Goal: Task Accomplishment & Management: Use online tool/utility

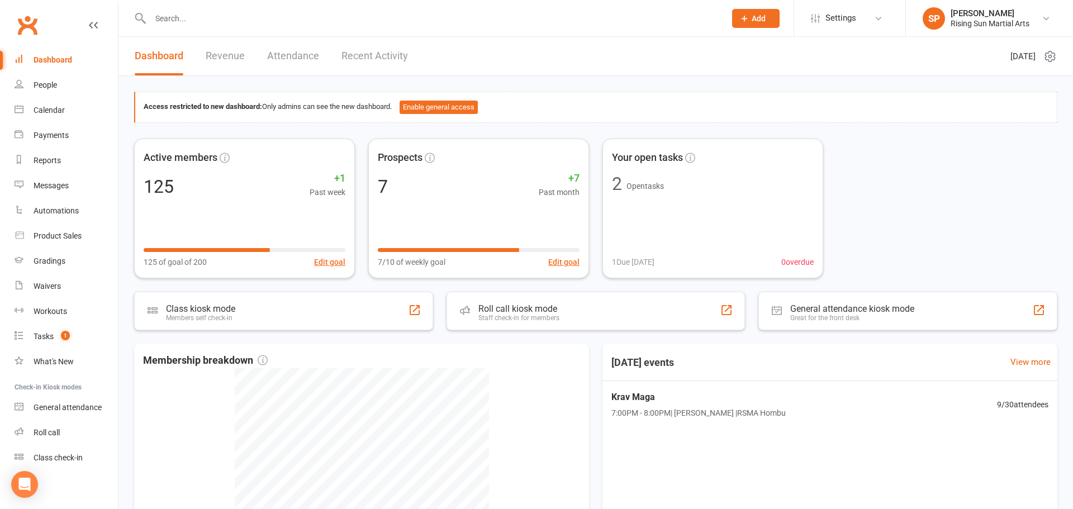
click at [182, 35] on div at bounding box center [425, 18] width 583 height 36
click at [217, 6] on div at bounding box center [425, 18] width 583 height 36
click at [218, 16] on input "text" at bounding box center [432, 19] width 571 height 16
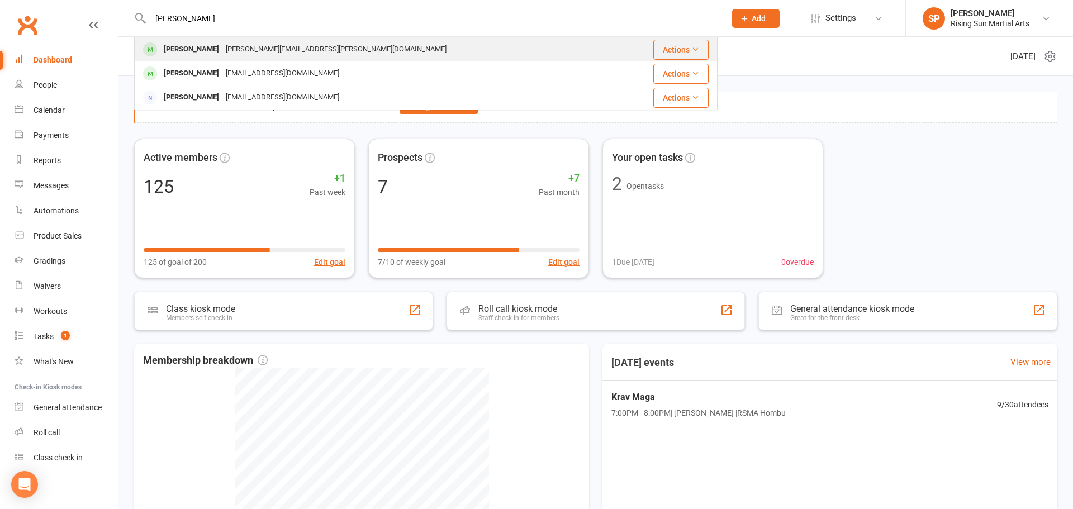
type input "[PERSON_NAME]"
click at [367, 48] on div "[PERSON_NAME] [PERSON_NAME][EMAIL_ADDRESS][PERSON_NAME][DOMAIN_NAME]" at bounding box center [377, 49] width 484 height 23
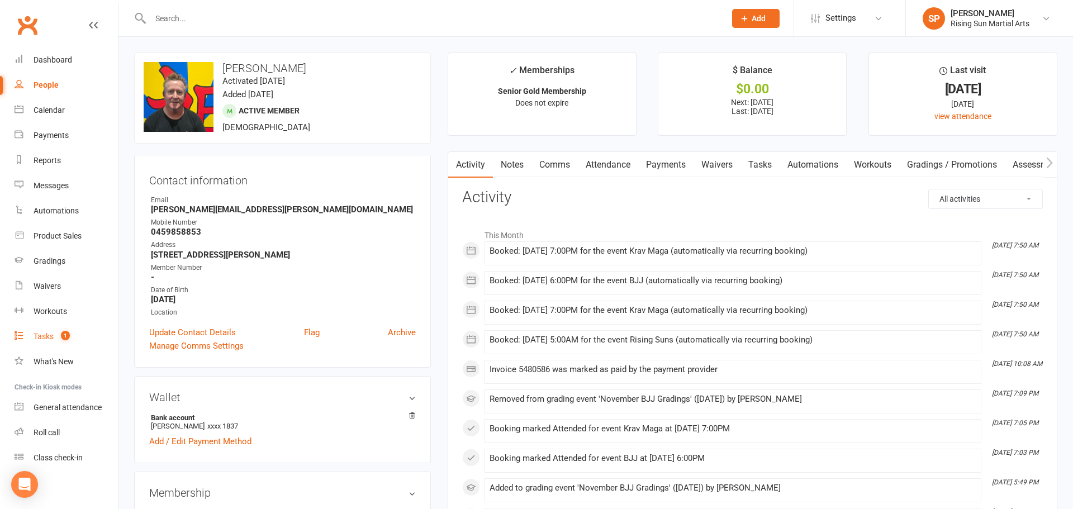
click at [54, 338] on link "Tasks 1" at bounding box center [66, 336] width 103 height 25
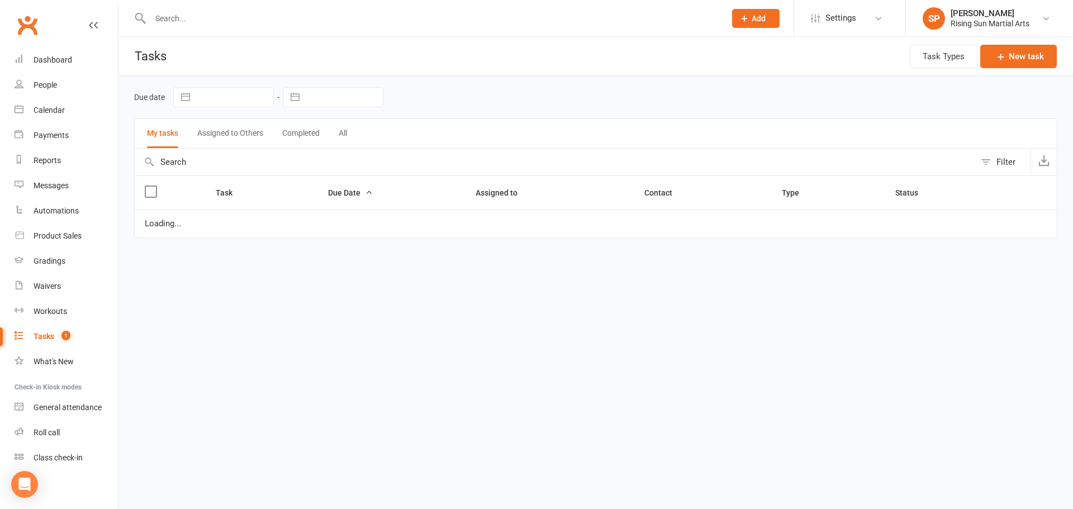
select select "waiting"
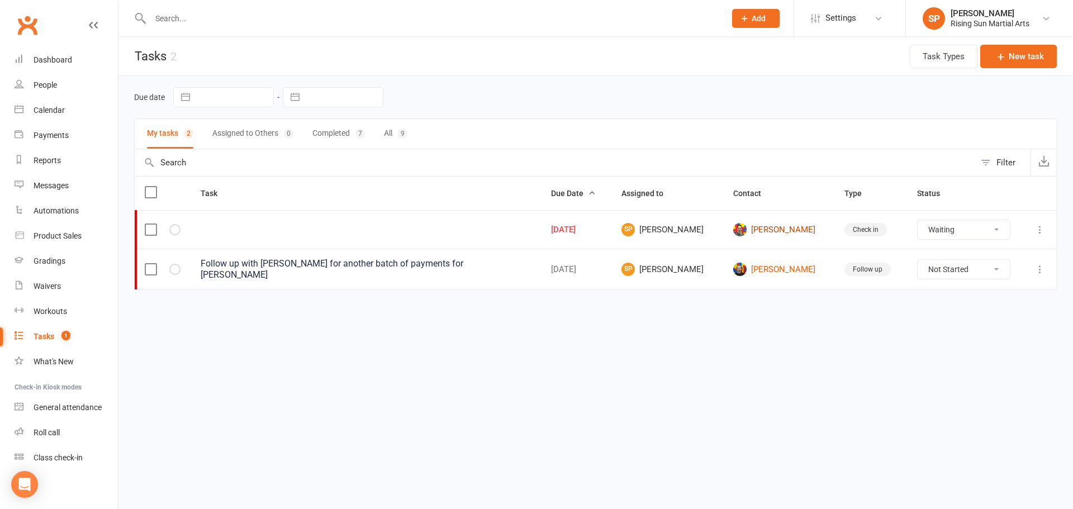
click at [769, 231] on link "[PERSON_NAME]" at bounding box center [778, 229] width 91 height 13
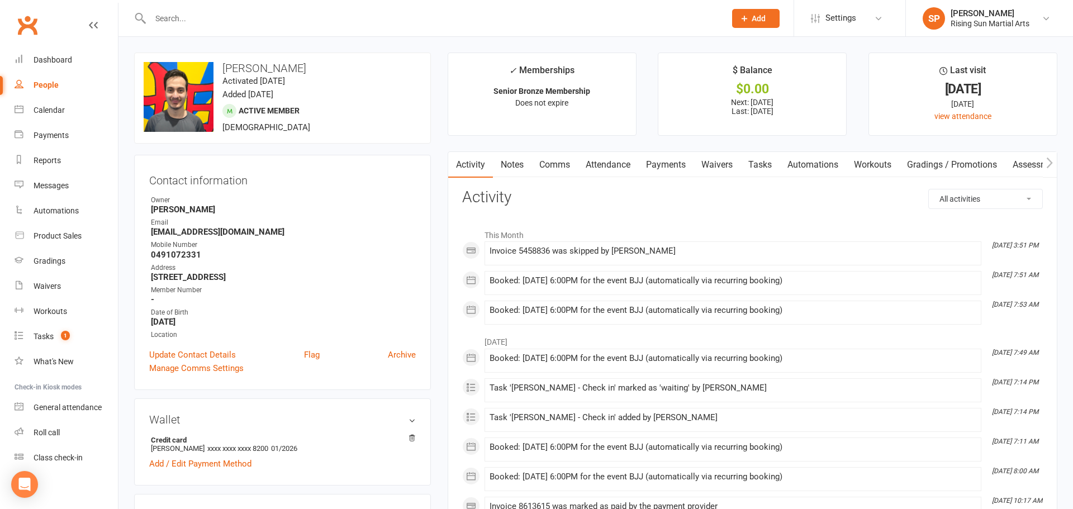
click at [672, 170] on link "Payments" at bounding box center [665, 165] width 55 height 26
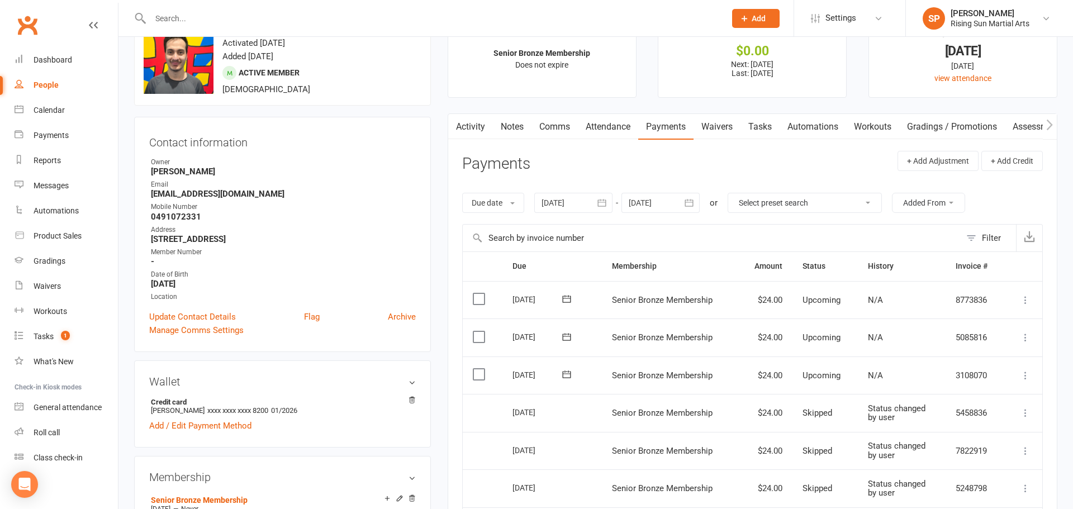
scroll to position [46, 0]
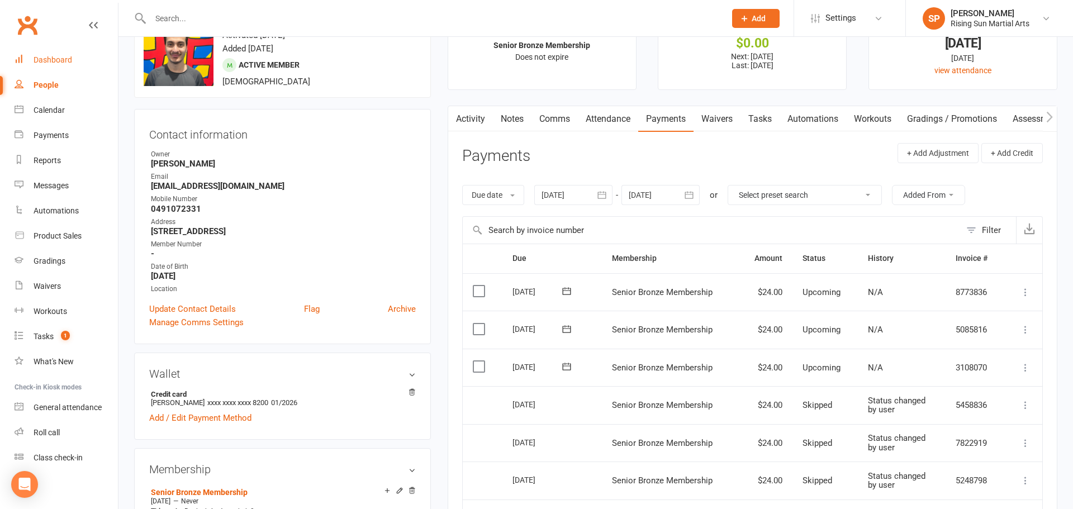
click at [51, 60] on div "Dashboard" at bounding box center [53, 59] width 39 height 9
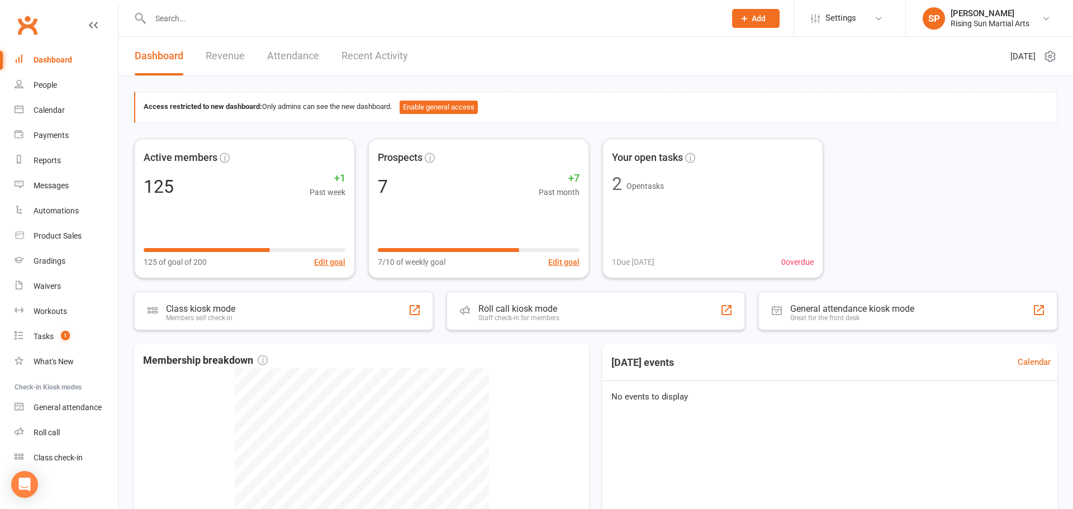
click at [239, 63] on link "Revenue" at bounding box center [225, 56] width 39 height 39
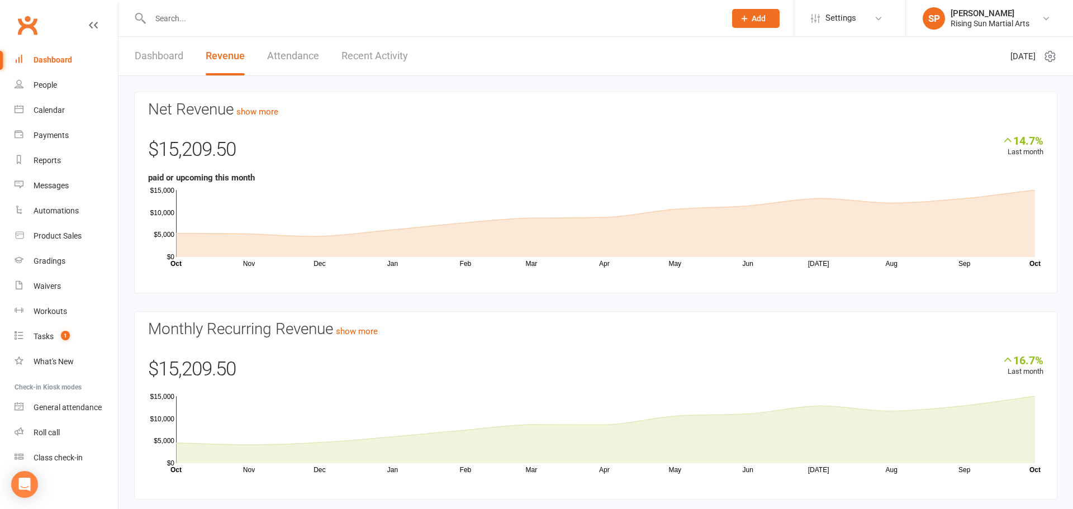
click at [662, 70] on header "Dashboard Revenue Attendance Recent Activity [DATE]" at bounding box center [595, 56] width 955 height 39
click at [51, 91] on link "People" at bounding box center [66, 85] width 103 height 25
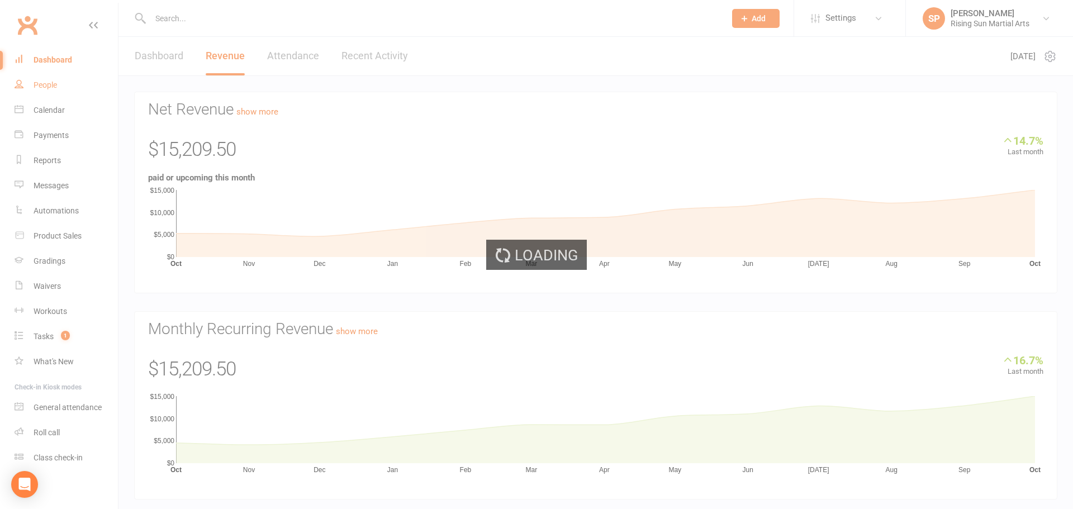
select select "100"
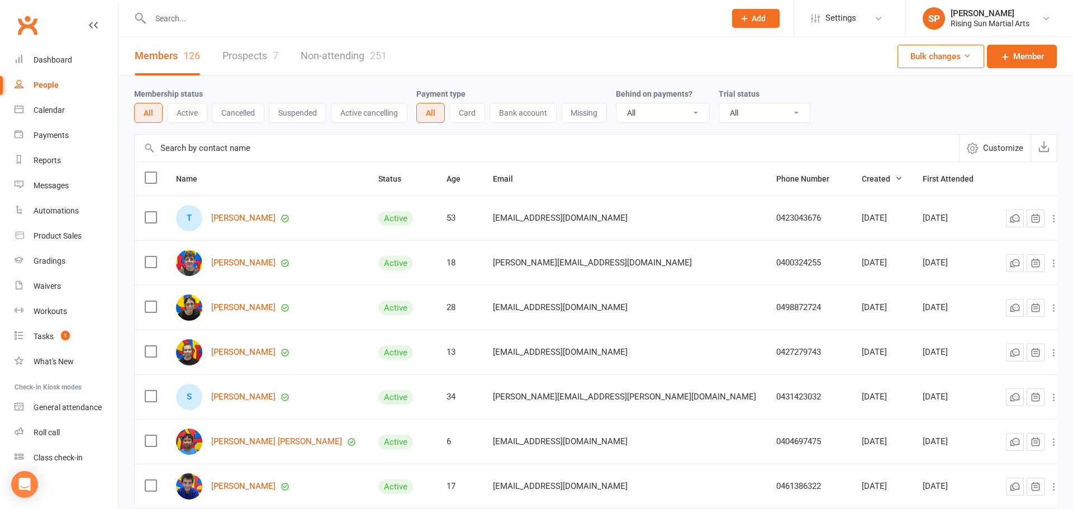
click at [249, 50] on link "Prospects 7" at bounding box center [250, 56] width 56 height 39
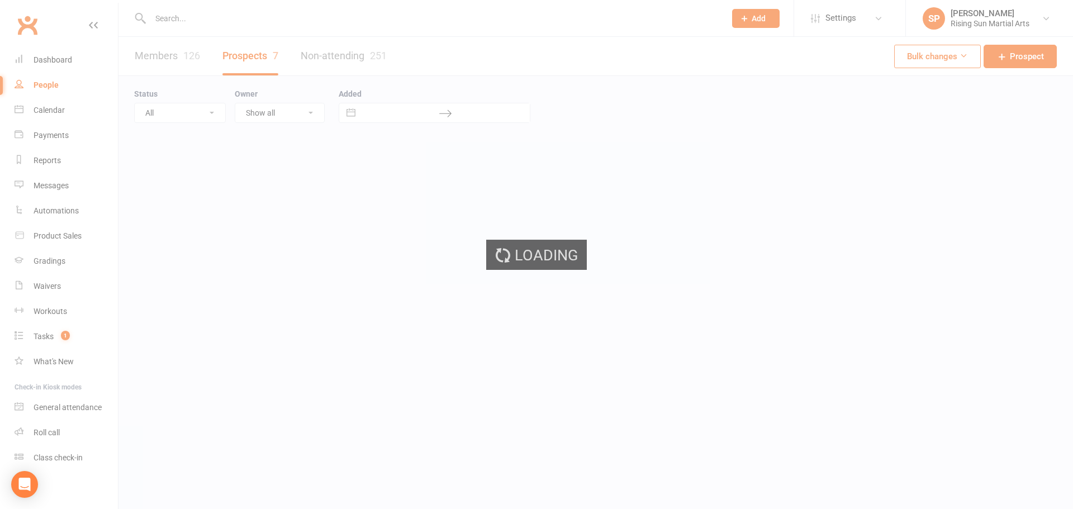
select select "100"
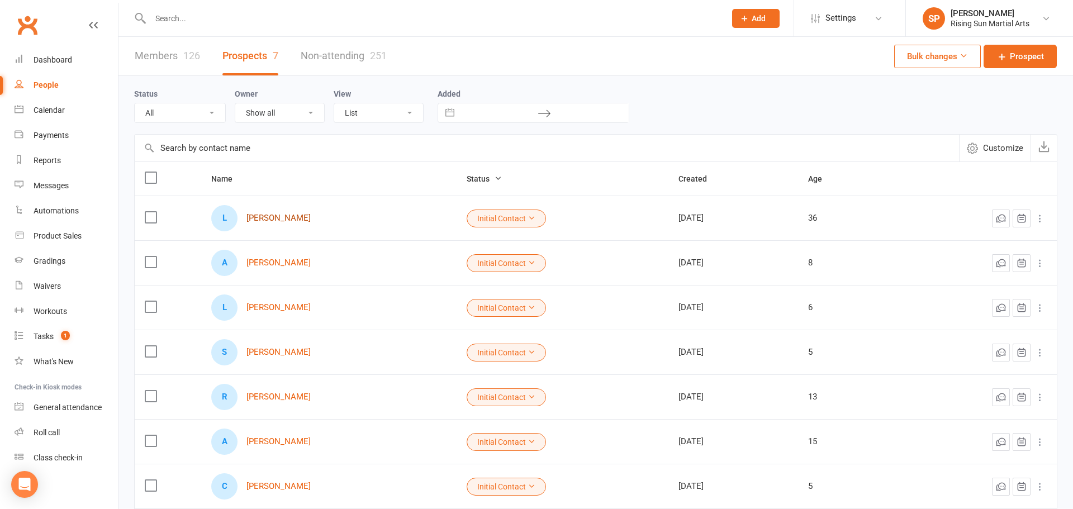
click at [273, 220] on link "[PERSON_NAME]" at bounding box center [278, 218] width 64 height 10
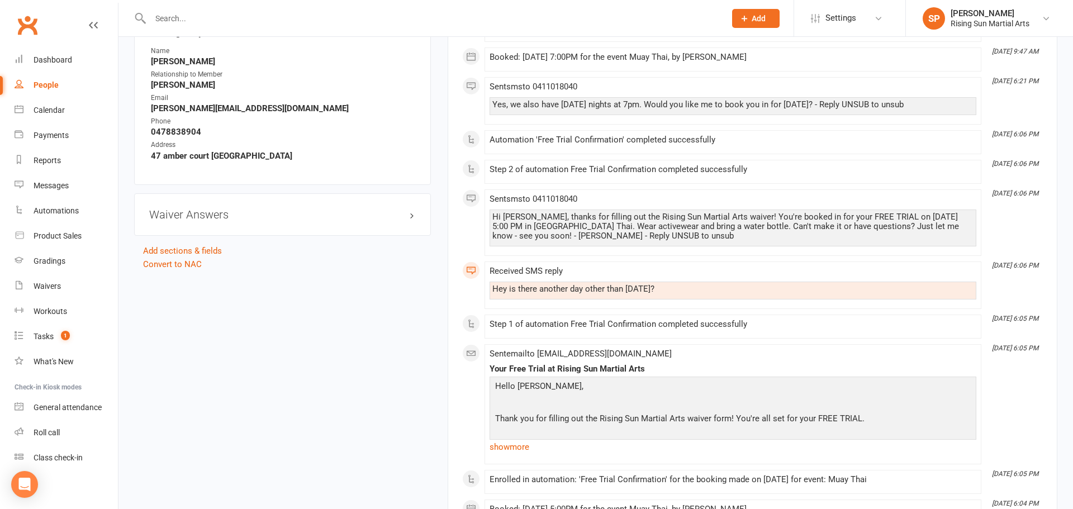
scroll to position [552, 0]
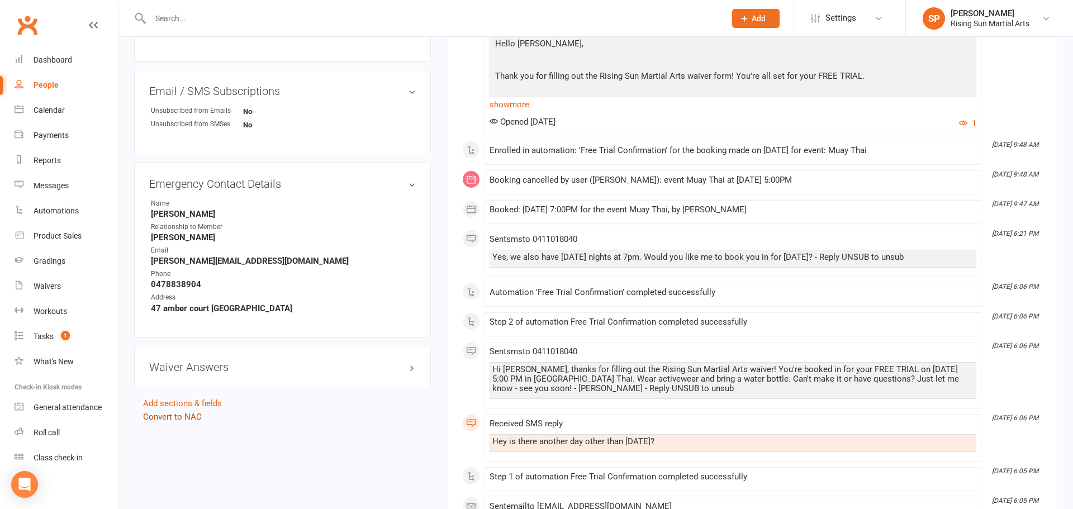
click at [189, 419] on link "Convert to NAC" at bounding box center [172, 417] width 59 height 10
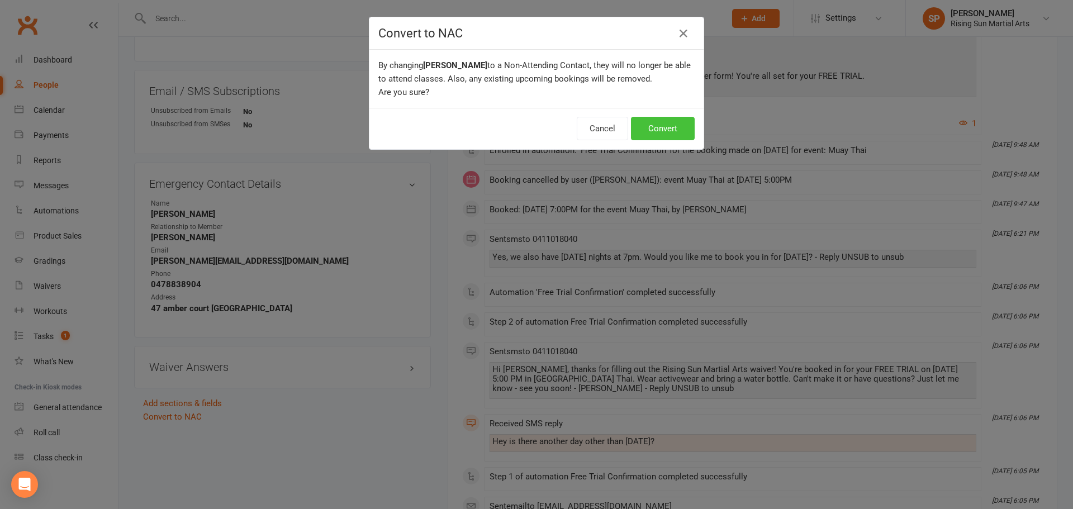
click at [671, 130] on button "Convert" at bounding box center [663, 128] width 64 height 23
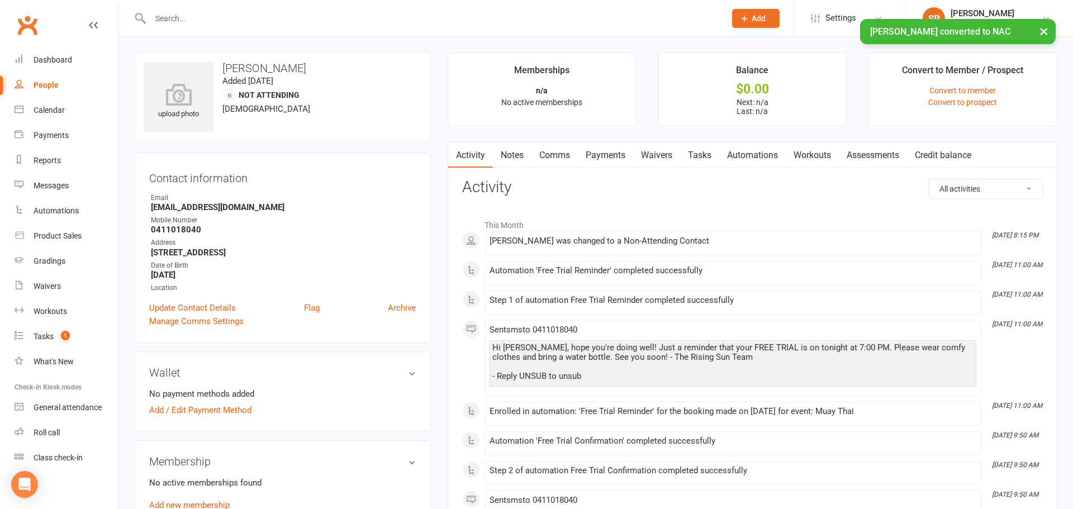
click at [568, 160] on link "Comms" at bounding box center [554, 156] width 46 height 26
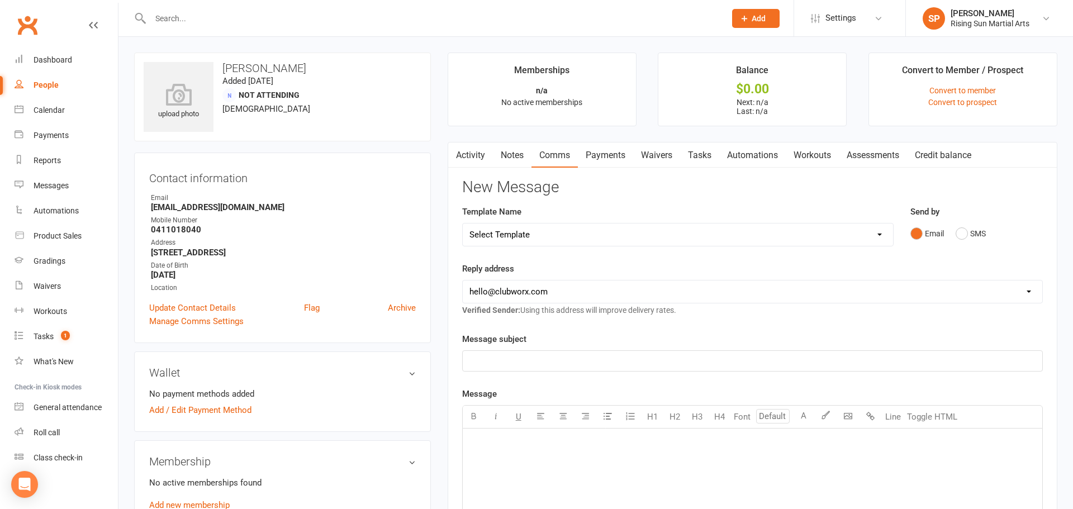
scroll to position [6, 0]
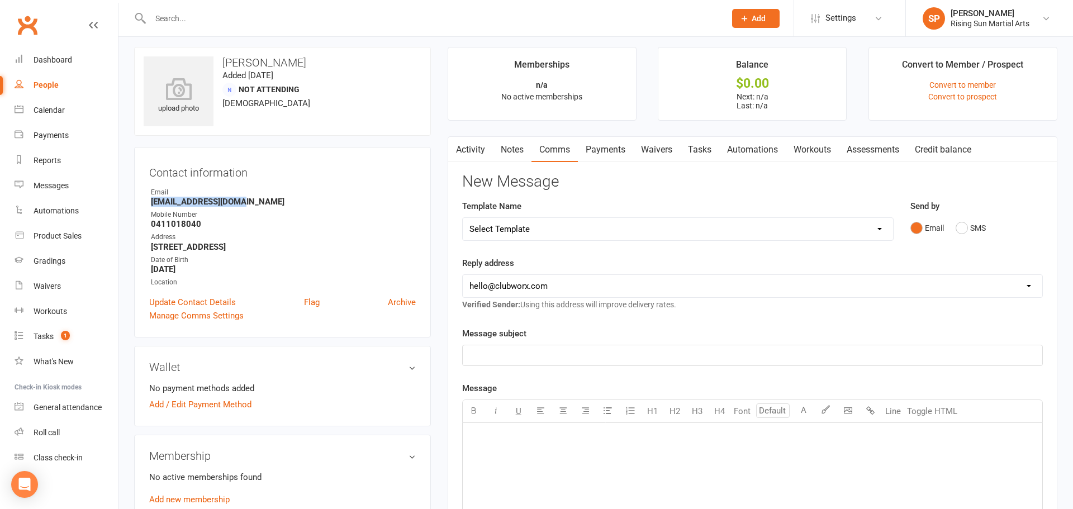
drag, startPoint x: 254, startPoint y: 200, endPoint x: 140, endPoint y: 201, distance: 114.0
click at [140, 201] on div "Contact information Owner Email [EMAIL_ADDRESS][DOMAIN_NAME] Mobile Number [PHO…" at bounding box center [282, 242] width 297 height 191
copy strong "[EMAIL_ADDRESS][DOMAIN_NAME]"
click at [264, 228] on strong "0411018040" at bounding box center [283, 224] width 265 height 10
click at [950, 228] on div "Email SMS" at bounding box center [976, 227] width 132 height 21
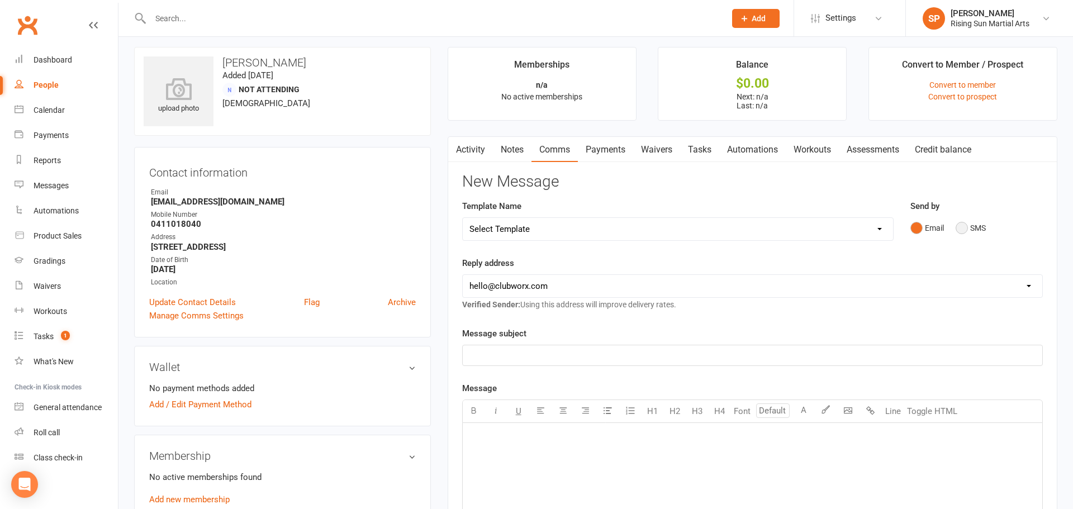
click at [973, 231] on button "SMS" at bounding box center [971, 227] width 30 height 21
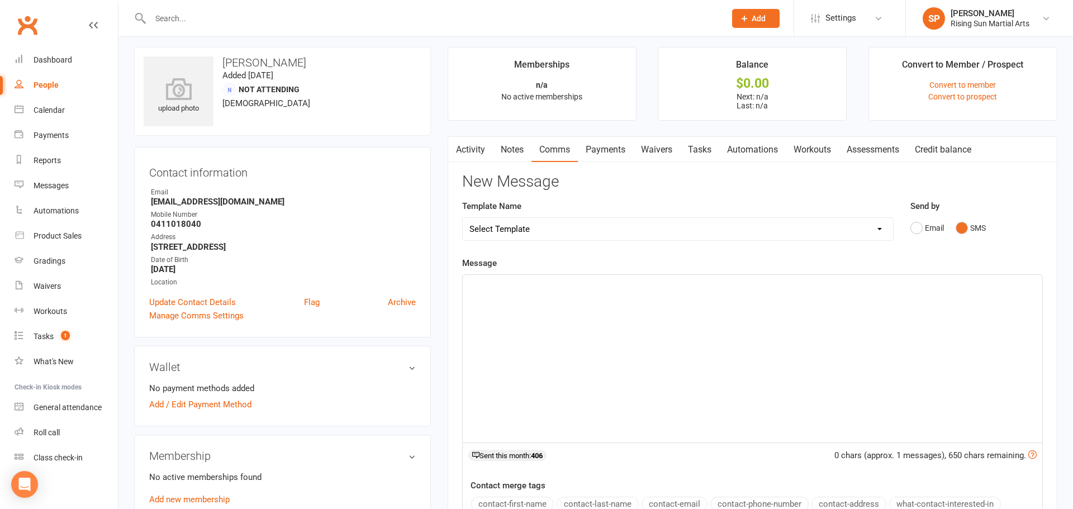
click at [613, 277] on div "﻿" at bounding box center [753, 359] width 580 height 168
